Goal: Information Seeking & Learning: Understand process/instructions

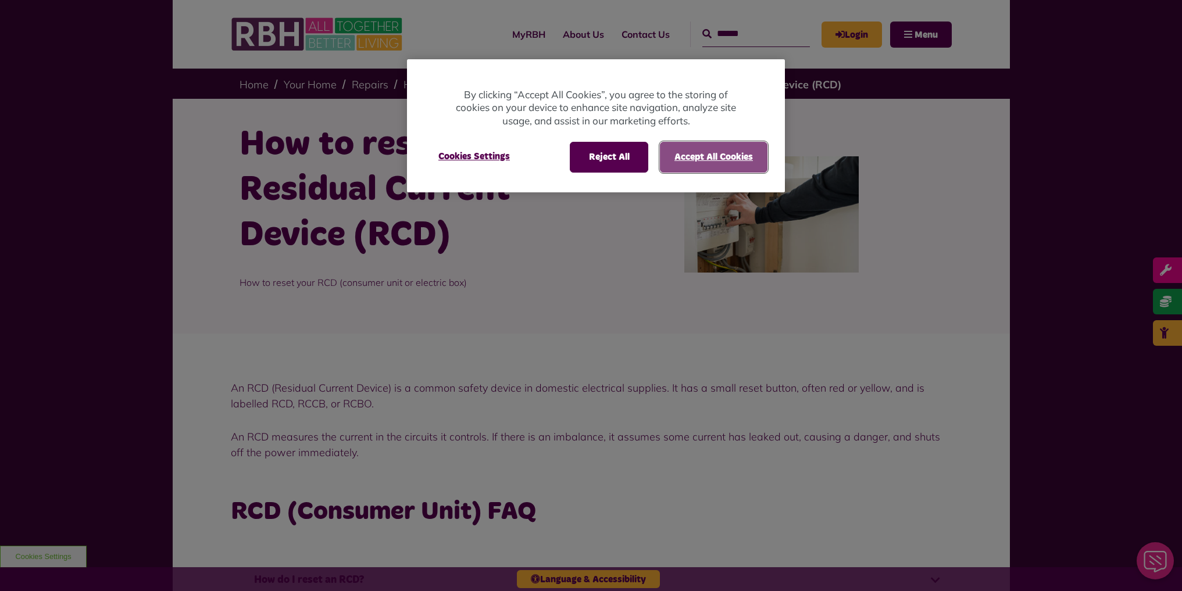
drag, startPoint x: 714, startPoint y: 150, endPoint x: 530, endPoint y: 180, distance: 186.7
click at [534, 184] on div "Reject All Accept All Cookies Cookies Settings" at bounding box center [596, 162] width 378 height 59
click at [701, 153] on button "Accept All Cookies" at bounding box center [714, 157] width 108 height 30
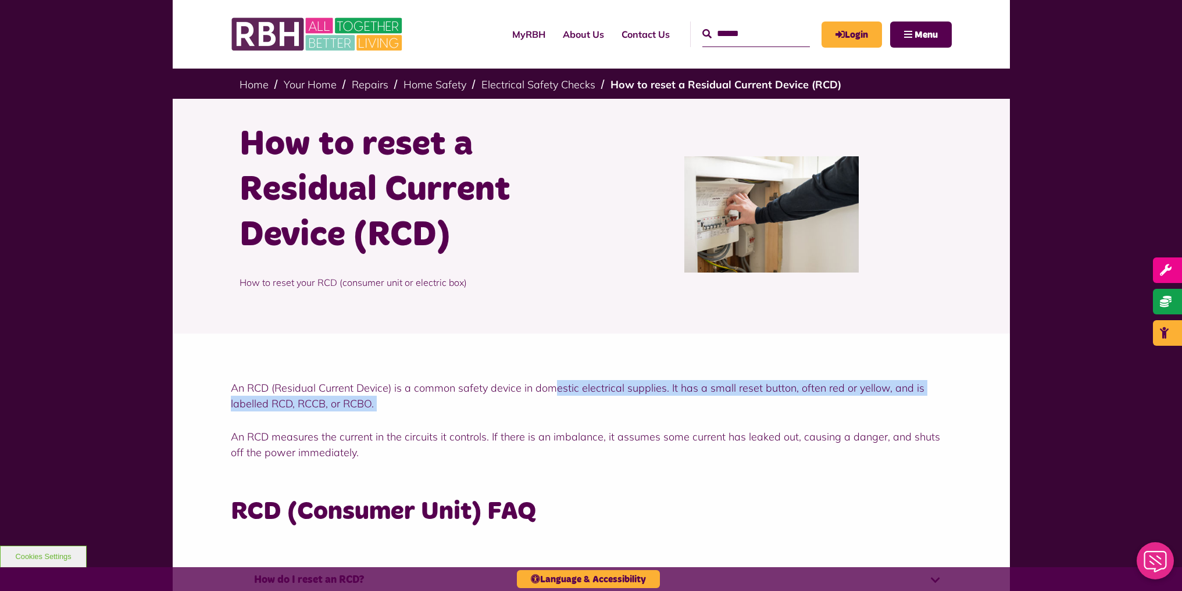
drag, startPoint x: 555, startPoint y: 389, endPoint x: 602, endPoint y: 399, distance: 48.2
click at [602, 399] on p "An RCD (Residual Current Device) is a common safety device in domestic electric…" at bounding box center [591, 395] width 721 height 31
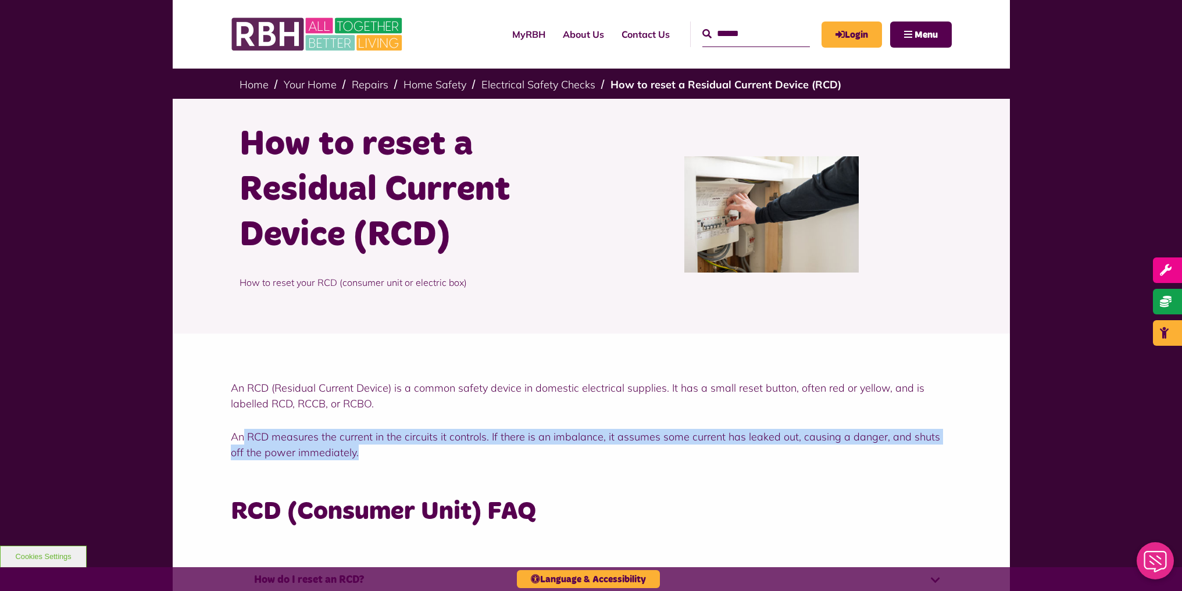
drag, startPoint x: 241, startPoint y: 434, endPoint x: 362, endPoint y: 449, distance: 121.8
click at [362, 449] on p "An RCD measures the current in the circuits it controls. If there is an imbalan…" at bounding box center [591, 444] width 721 height 31
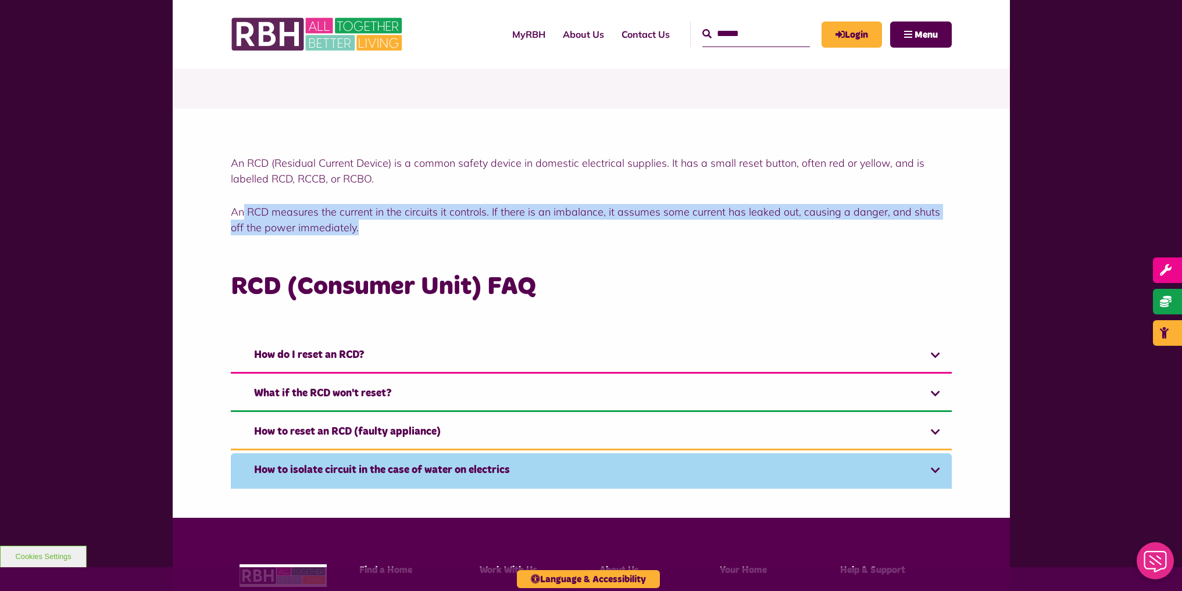
scroll to position [233, 0]
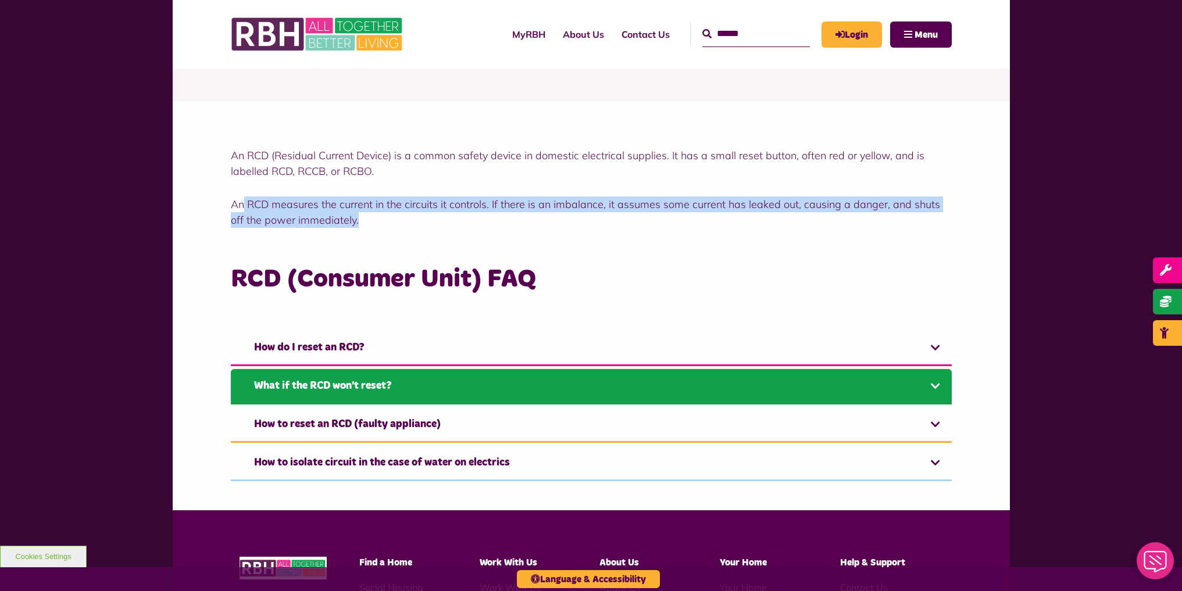
click at [537, 388] on link "What if the RCD won't reset?" at bounding box center [591, 386] width 721 height 35
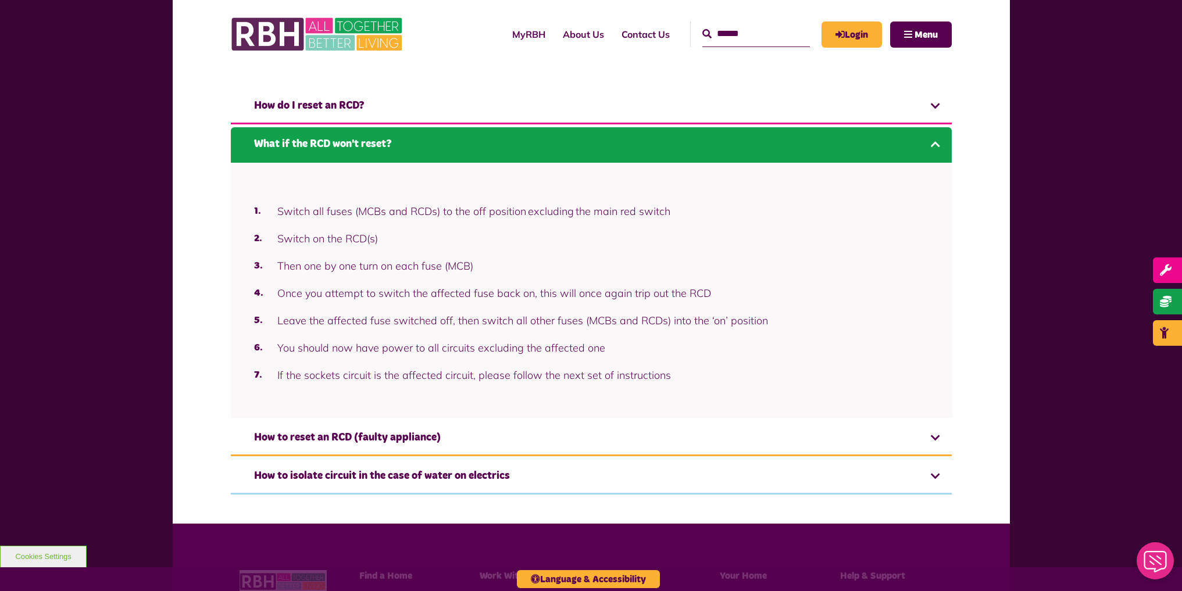
scroll to position [523, 0]
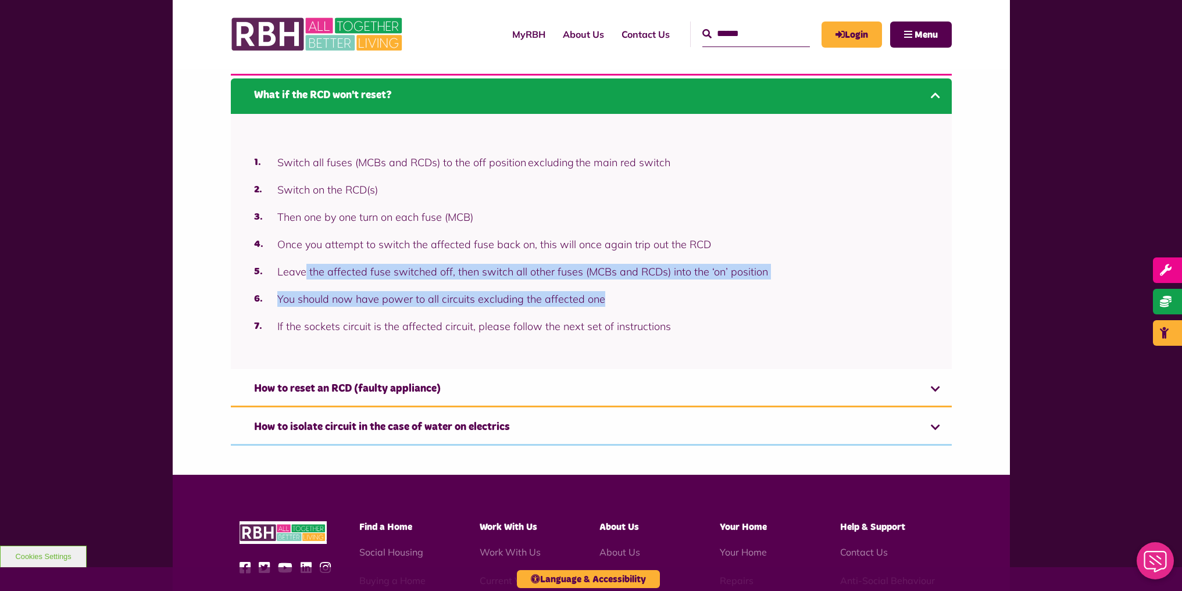
drag, startPoint x: 303, startPoint y: 267, endPoint x: 770, endPoint y: 292, distance: 468.1
click at [770, 292] on ol "Switch all fuses (MCBs and RCDs) to the off position excluding the main red swi…" at bounding box center [591, 245] width 674 height 180
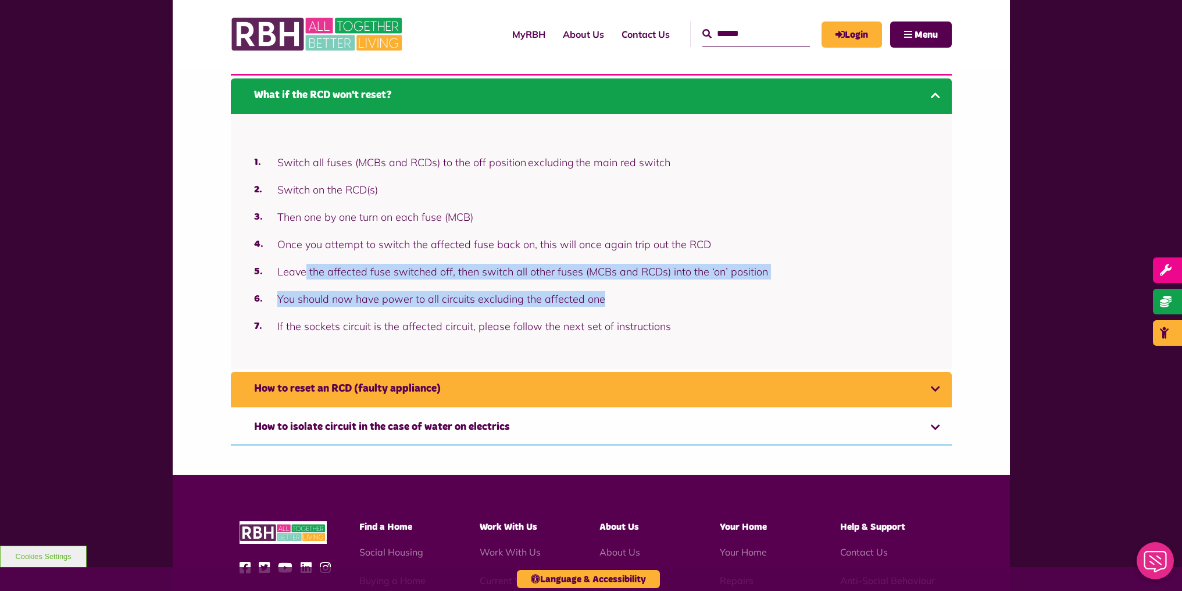
click at [637, 377] on link "How to reset an RCD (faulty appliance)" at bounding box center [591, 389] width 721 height 35
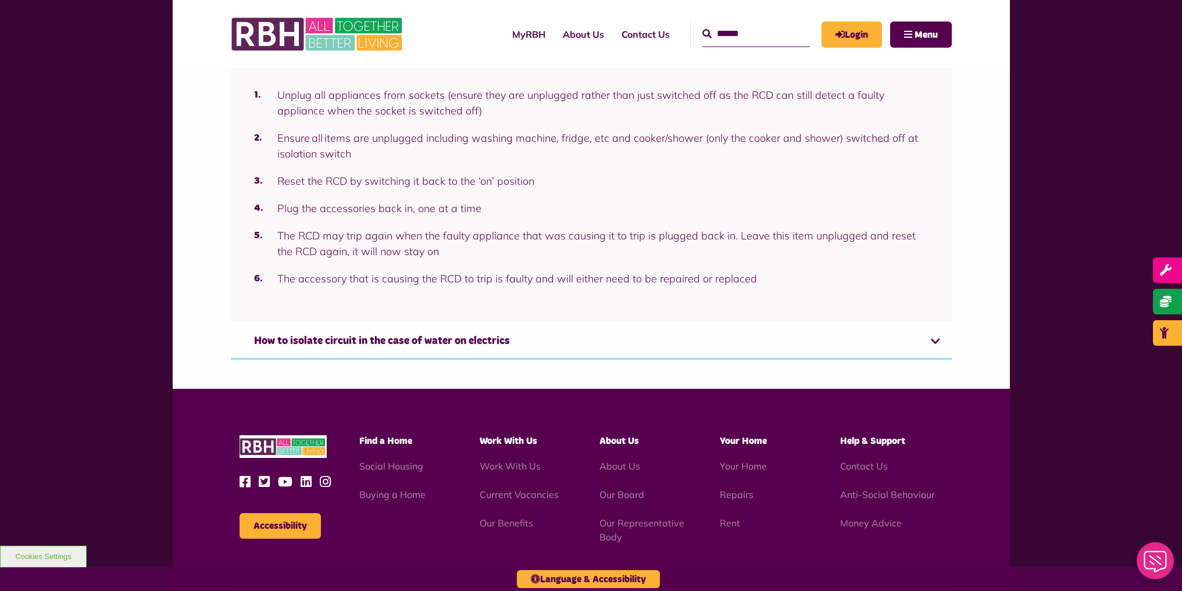
scroll to position [640, 0]
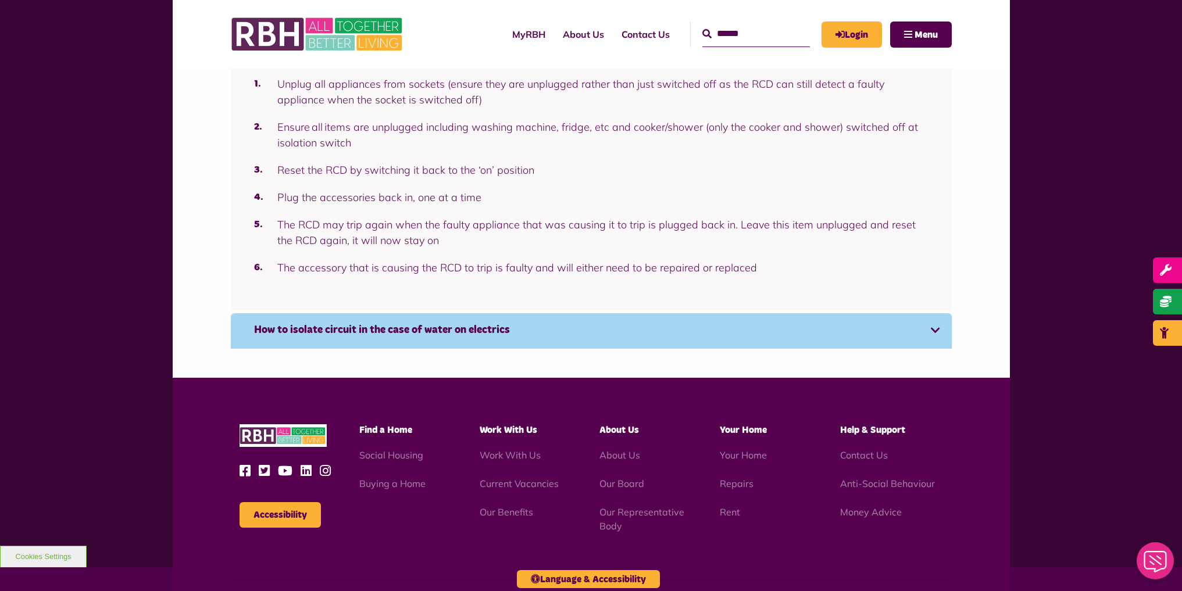
click at [783, 322] on link "How to isolate circuit in the case of water on electrics" at bounding box center [591, 330] width 721 height 35
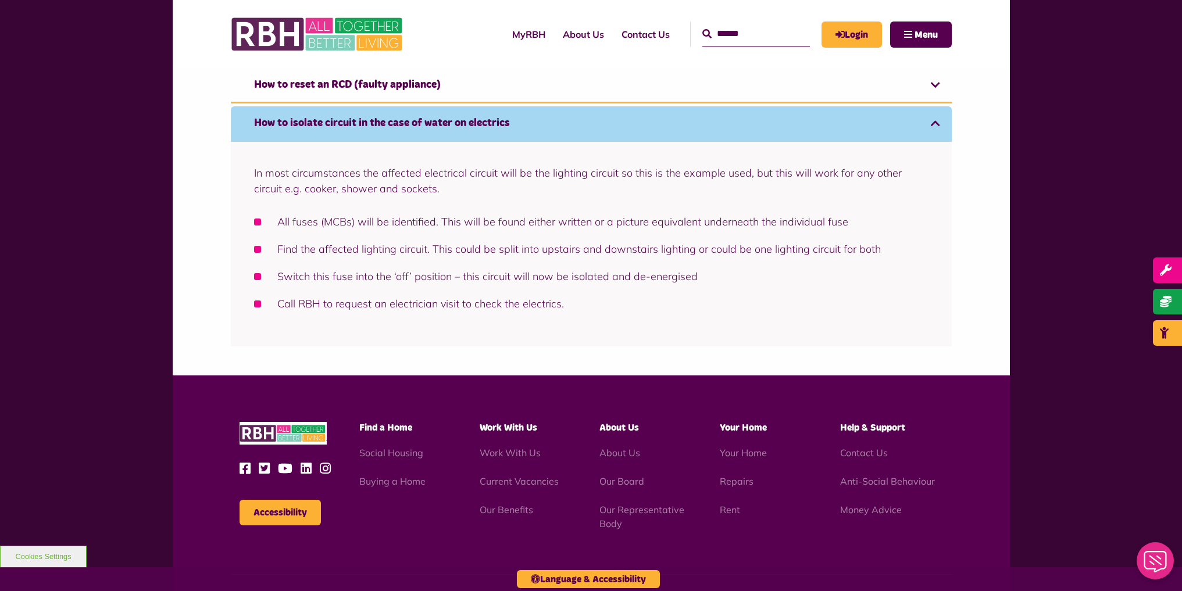
scroll to position [562, 0]
